Goal: Information Seeking & Learning: Learn about a topic

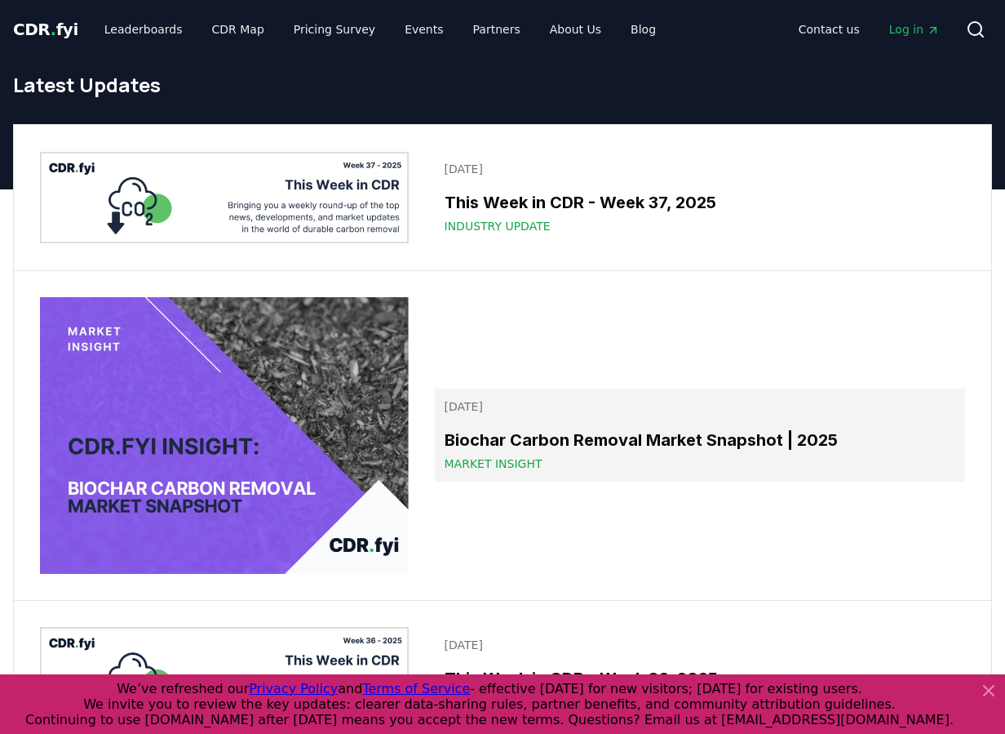
click at [491, 462] on span "Market Insight" at bounding box center [494, 463] width 98 height 16
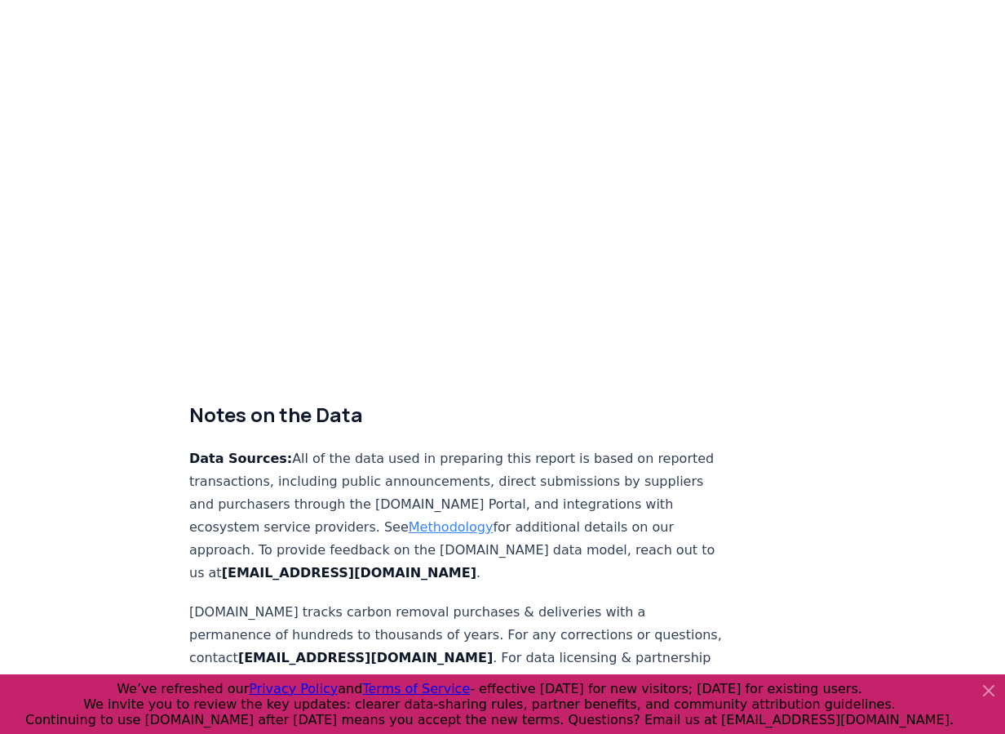
scroll to position [9743, 0]
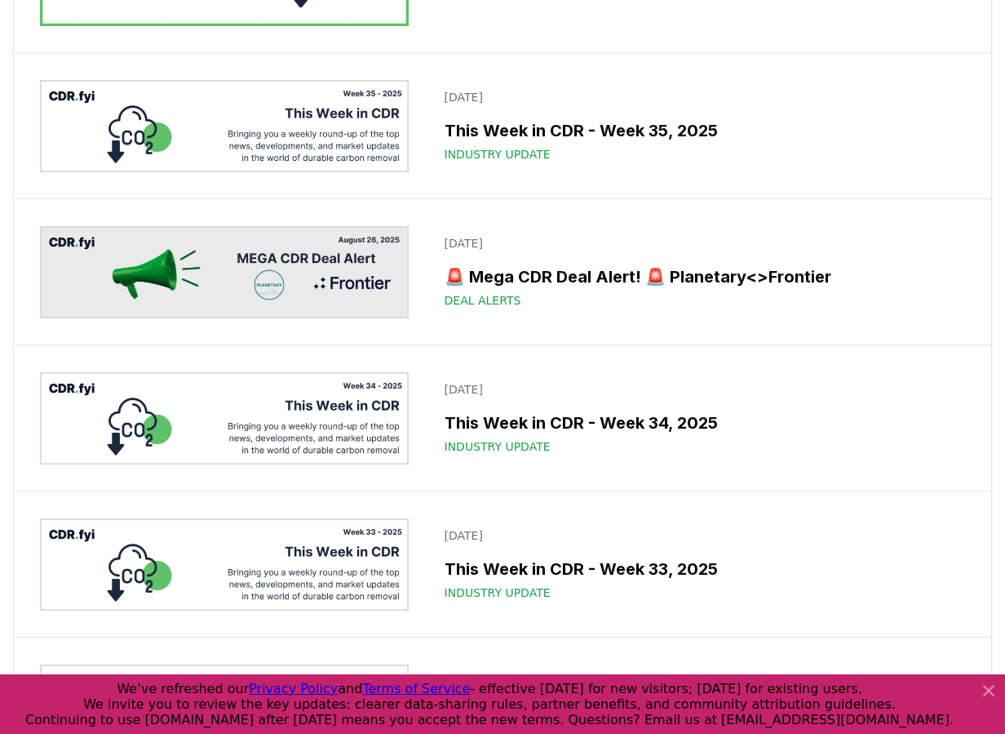
scroll to position [929, 0]
